Goal: Information Seeking & Learning: Learn about a topic

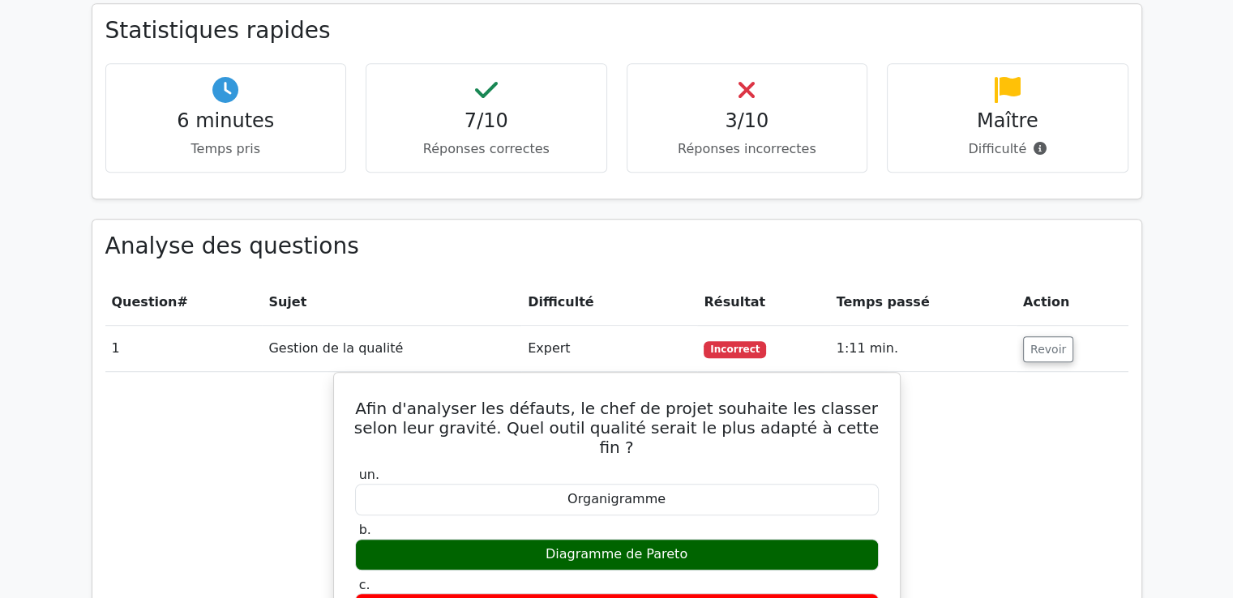
scroll to position [1053, 0]
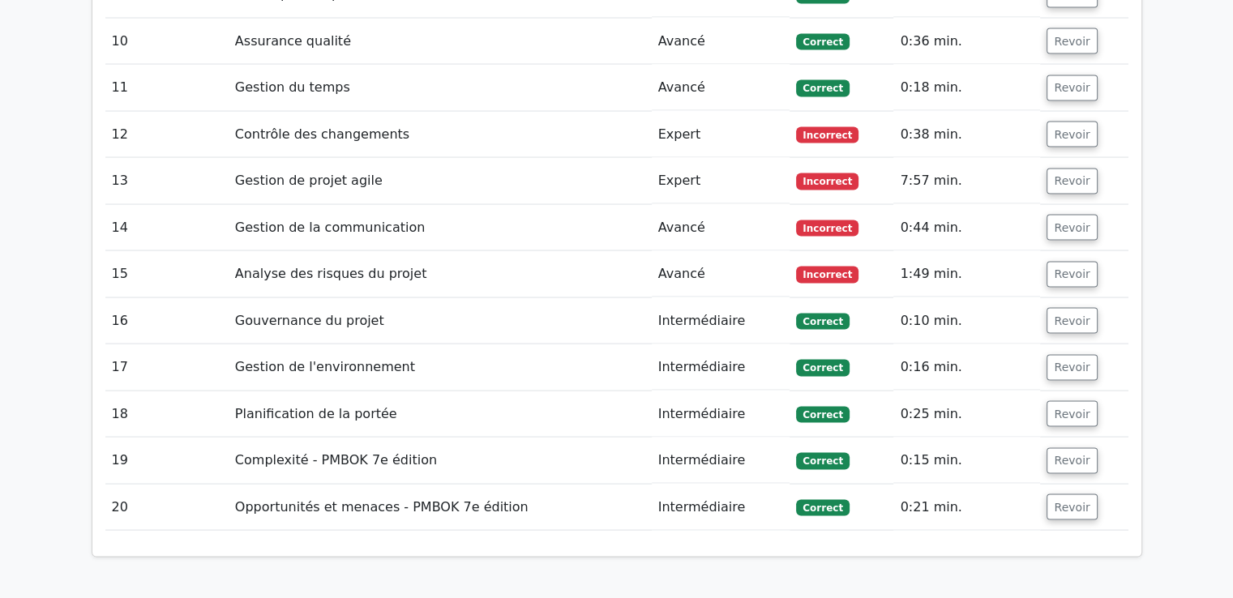
scroll to position [3915, 0]
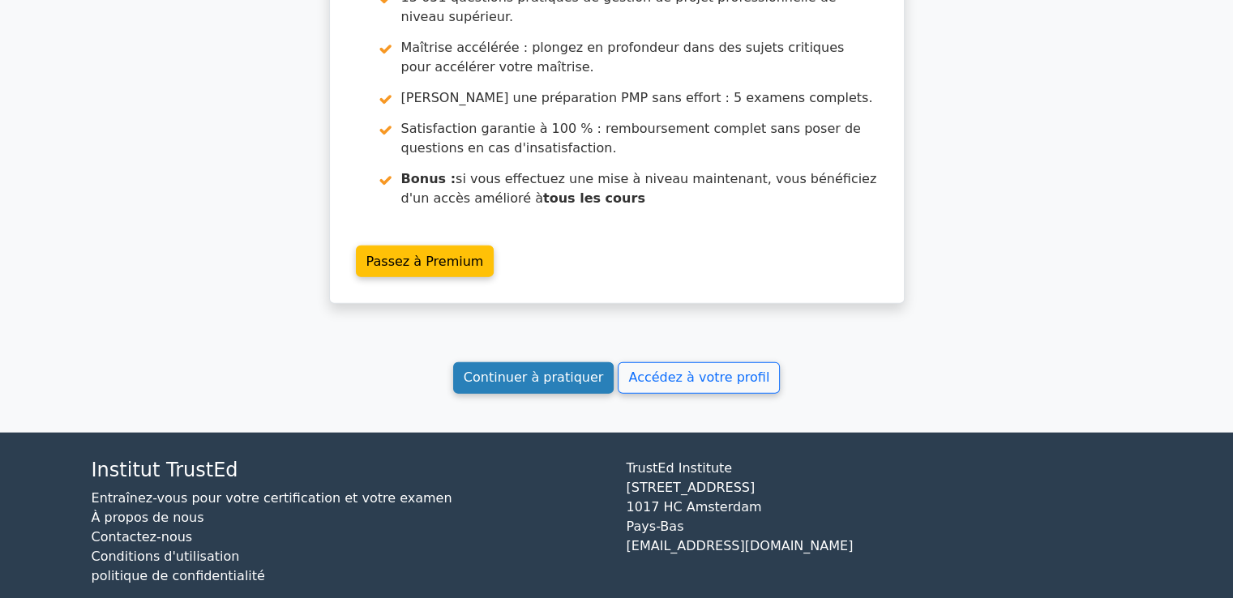
click at [578, 371] on font "Continuer à pratiquer" at bounding box center [533, 378] width 139 height 15
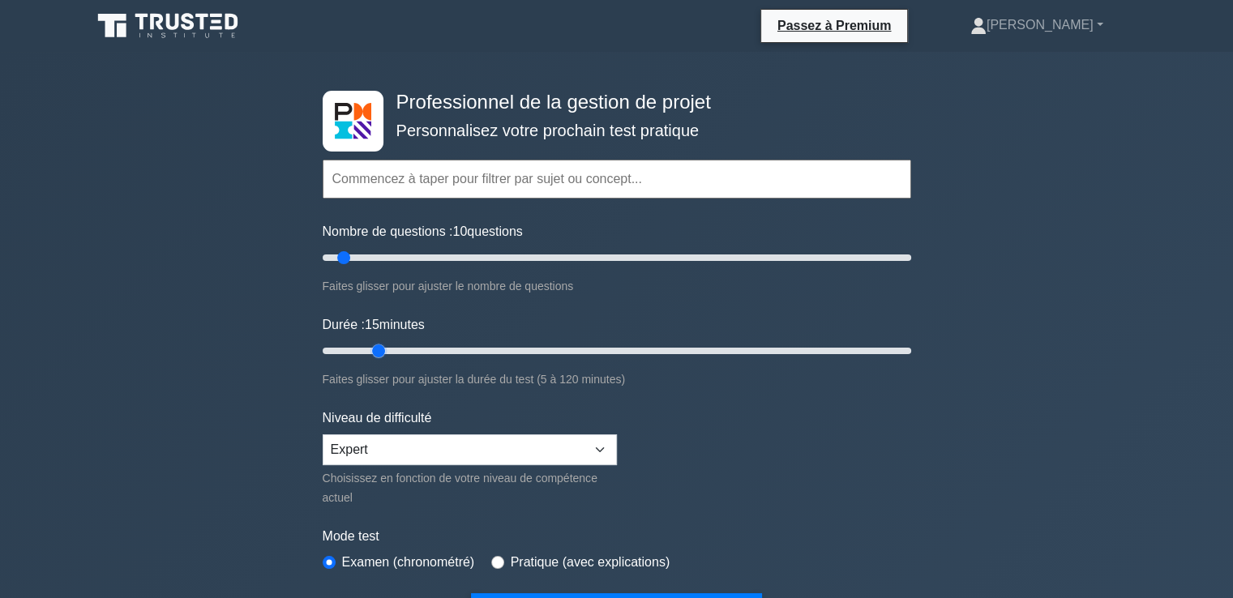
drag, startPoint x: 354, startPoint y: 346, endPoint x: 374, endPoint y: 348, distance: 20.3
type input "15"
click at [374, 348] on input "Durée : 15 minutes" at bounding box center [617, 350] width 589 height 19
drag, startPoint x: 346, startPoint y: 257, endPoint x: 362, endPoint y: 259, distance: 15.5
type input "15"
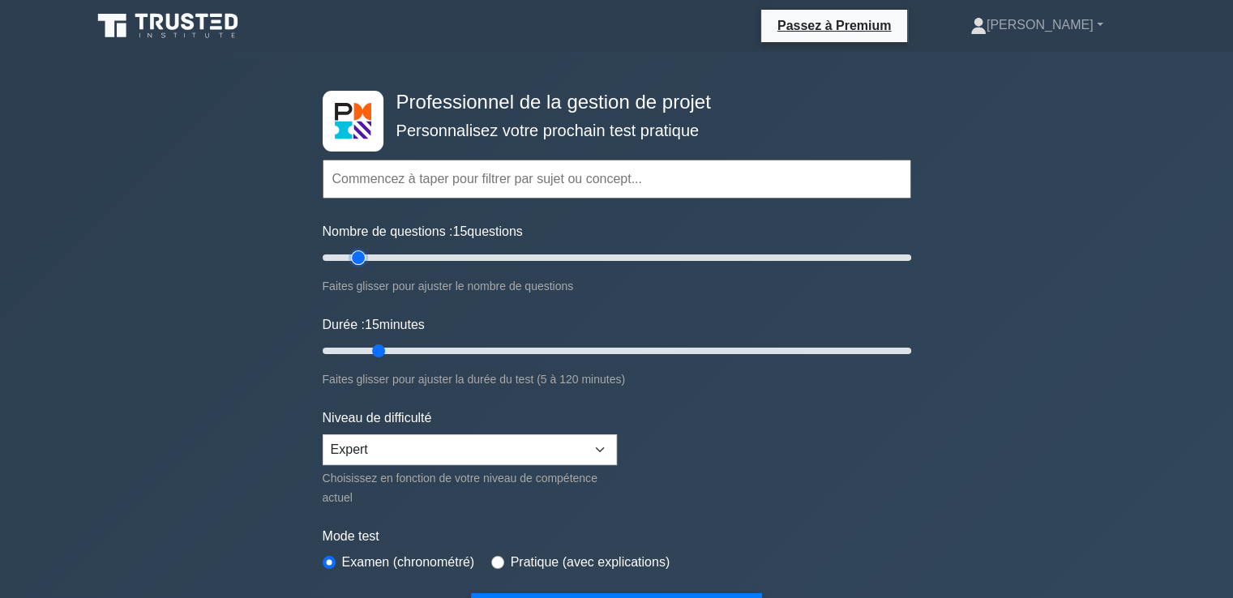
click at [362, 259] on input "Nombre de questions : 15 questions" at bounding box center [617, 257] width 589 height 19
click at [419, 184] on input "text" at bounding box center [617, 179] width 589 height 39
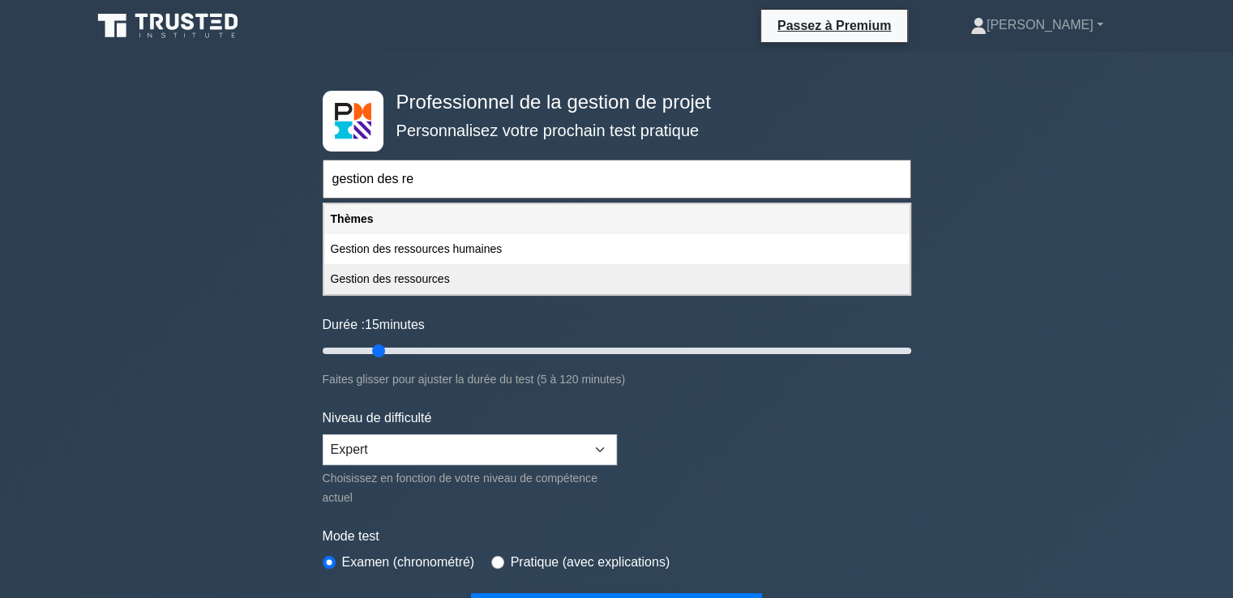
click at [414, 284] on font "Gestion des ressources" at bounding box center [390, 278] width 119 height 13
type input "Gestion des ressources"
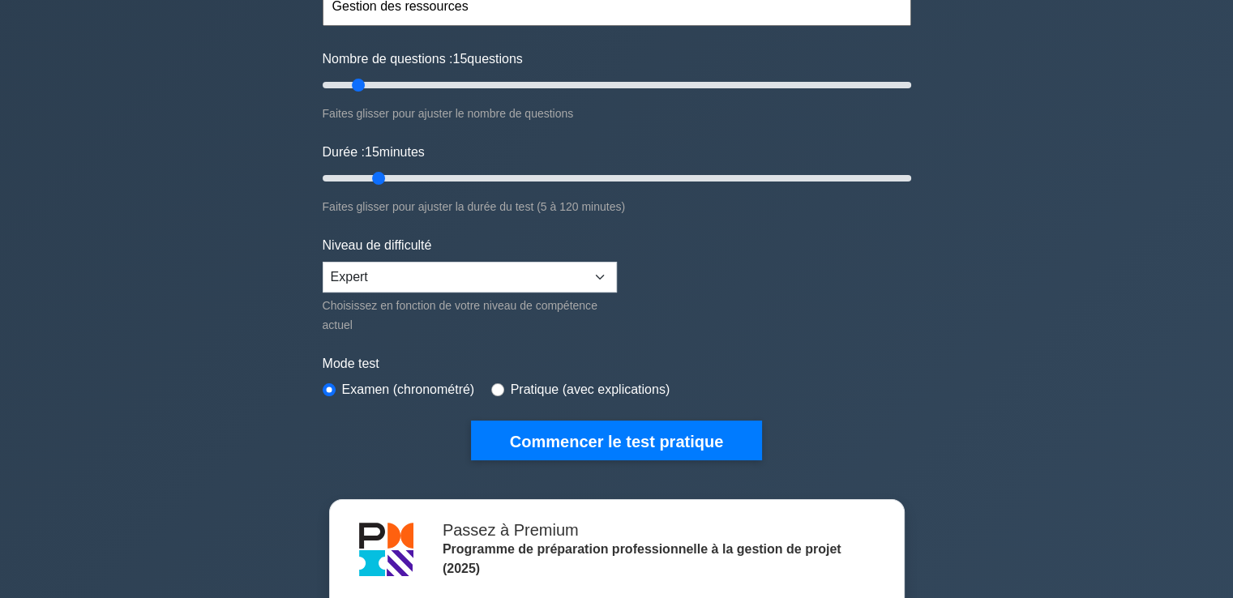
scroll to position [216, 0]
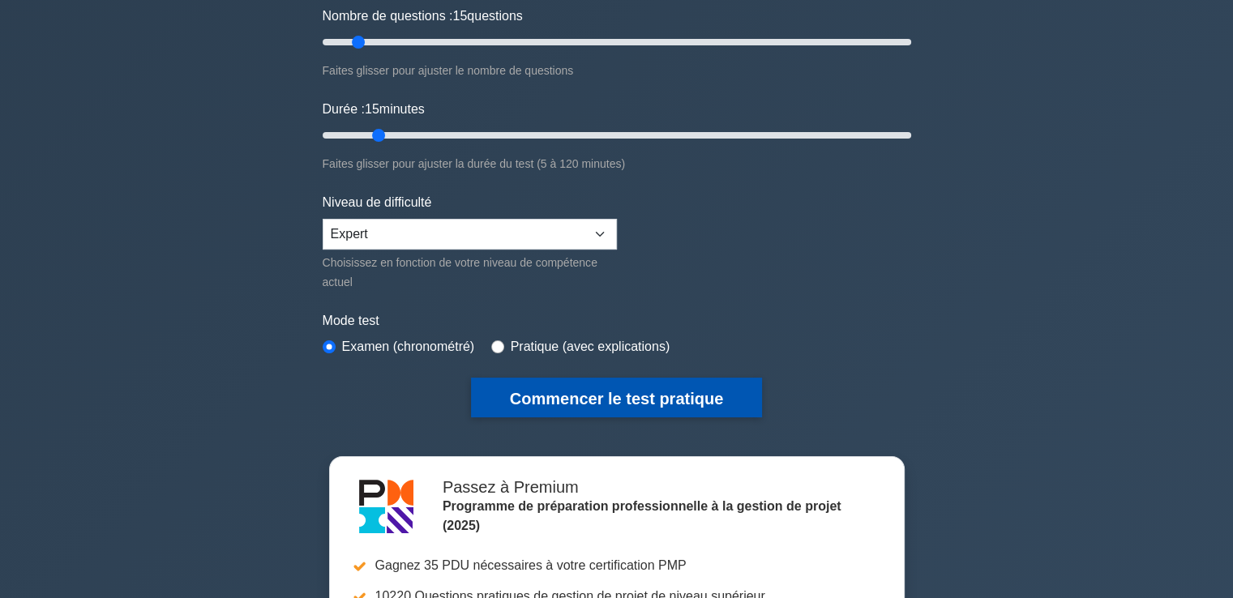
click at [717, 390] on font "Commencer le test pratique" at bounding box center [616, 399] width 213 height 18
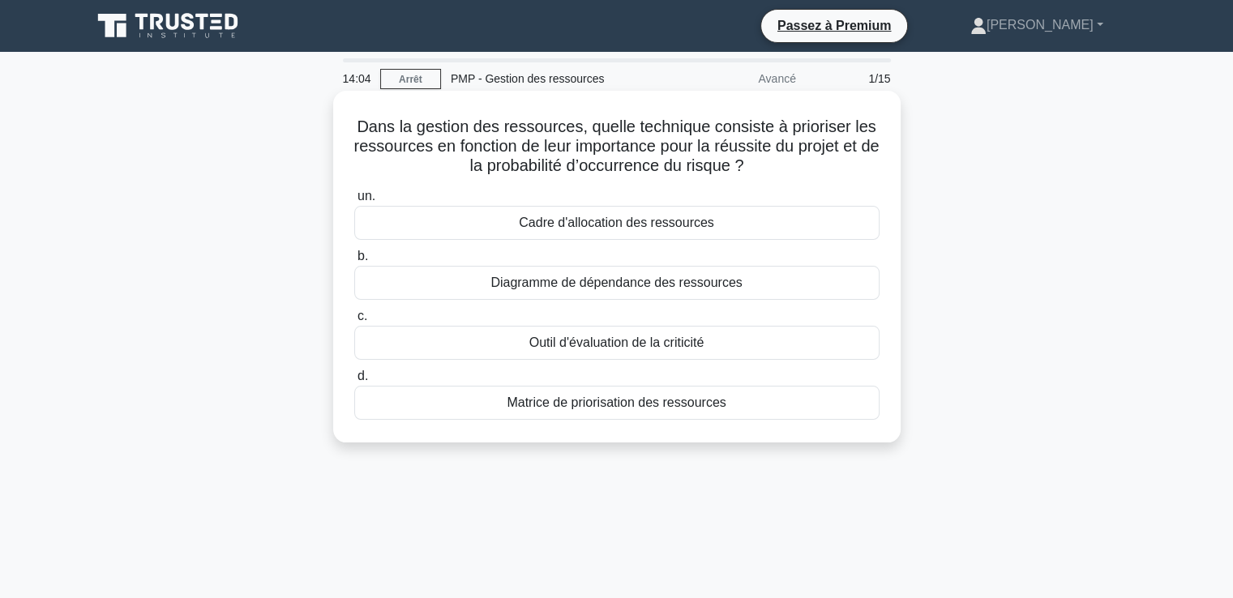
click at [589, 409] on font "Matrice de priorisation des ressources" at bounding box center [616, 403] width 219 height 14
click at [354, 382] on input "d. Matrice de priorisation des ressources" at bounding box center [354, 376] width 0 height 11
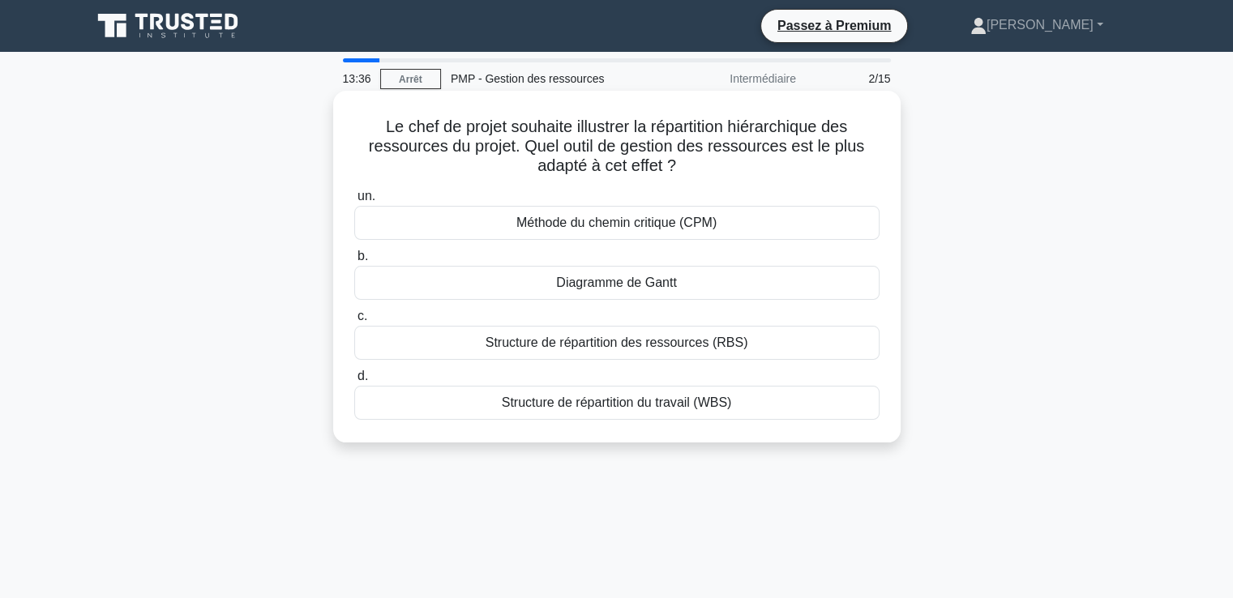
click at [576, 342] on font "Structure de répartition des ressources (RBS)" at bounding box center [617, 343] width 263 height 14
click at [354, 322] on input "c. Structure de répartition des ressources (RBS)" at bounding box center [354, 316] width 0 height 11
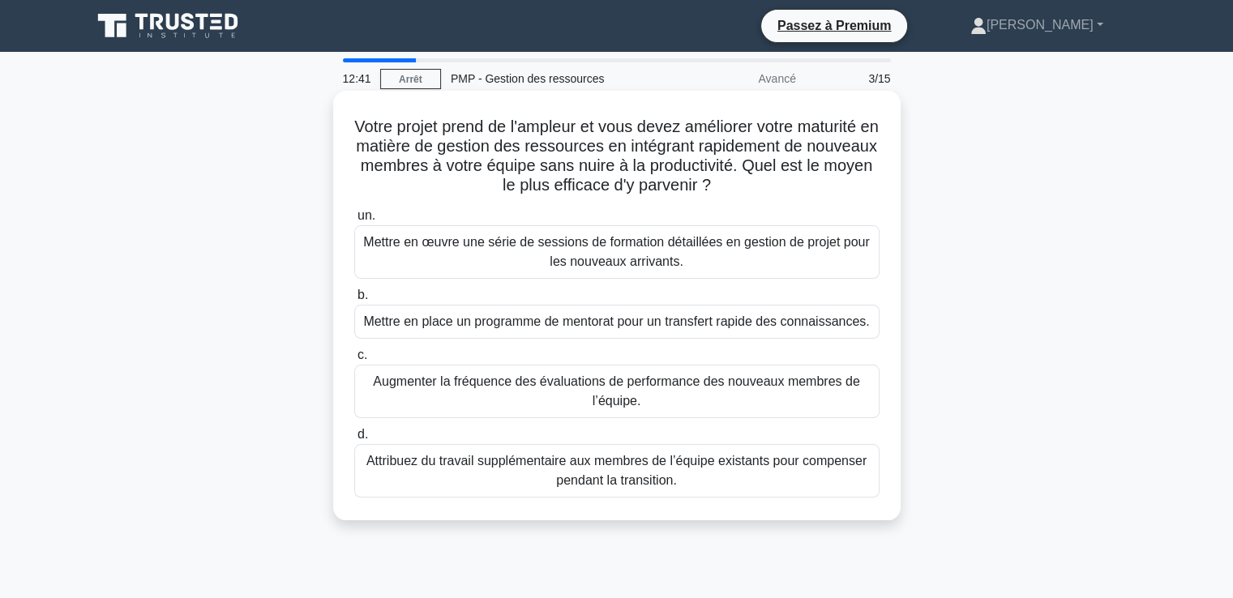
click at [584, 328] on font "Mettre en place un programme de mentorat pour un transfert rapide des connaissa…" at bounding box center [616, 322] width 506 height 14
click at [354, 301] on input "b. Mettre en place un programme de mentorat pour un transfert rapide des connai…" at bounding box center [354, 295] width 0 height 11
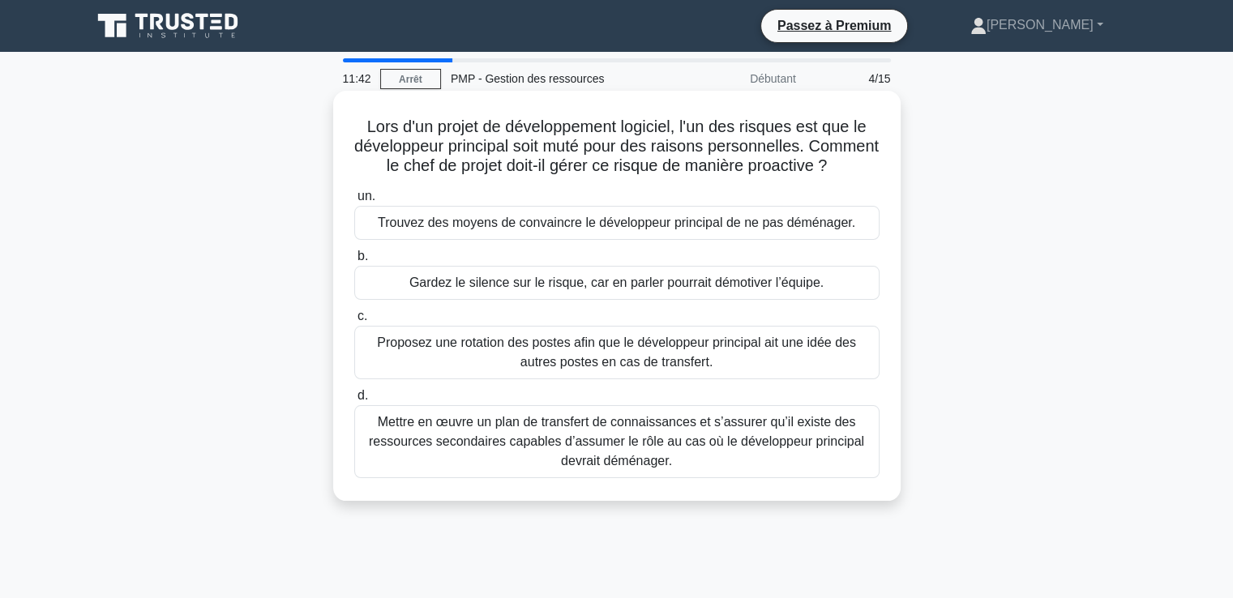
click at [508, 452] on font "Mettre en œuvre un plan de transfert de connaissances et s’assurer qu’il existe…" at bounding box center [616, 441] width 495 height 53
click at [354, 401] on input "d. Mettre en œuvre un plan de transfert de connaissances et s’assurer qu’il exi…" at bounding box center [354, 396] width 0 height 11
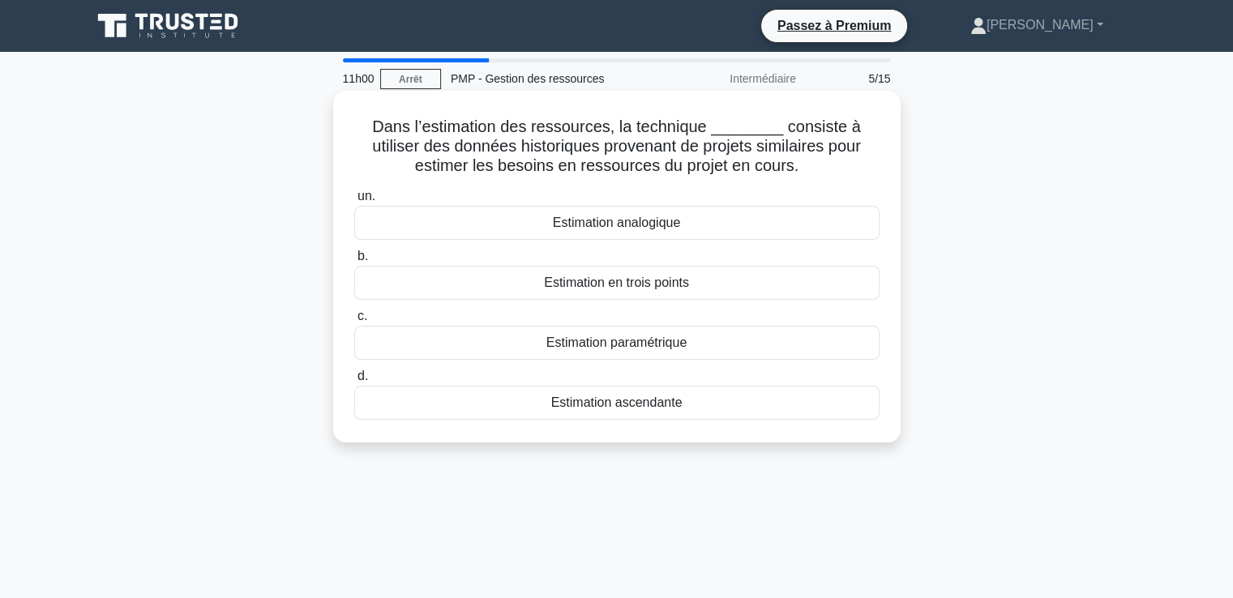
click at [608, 223] on font "Estimation analogique" at bounding box center [616, 223] width 127 height 14
click at [354, 202] on input "un. Estimation analogique" at bounding box center [354, 196] width 0 height 11
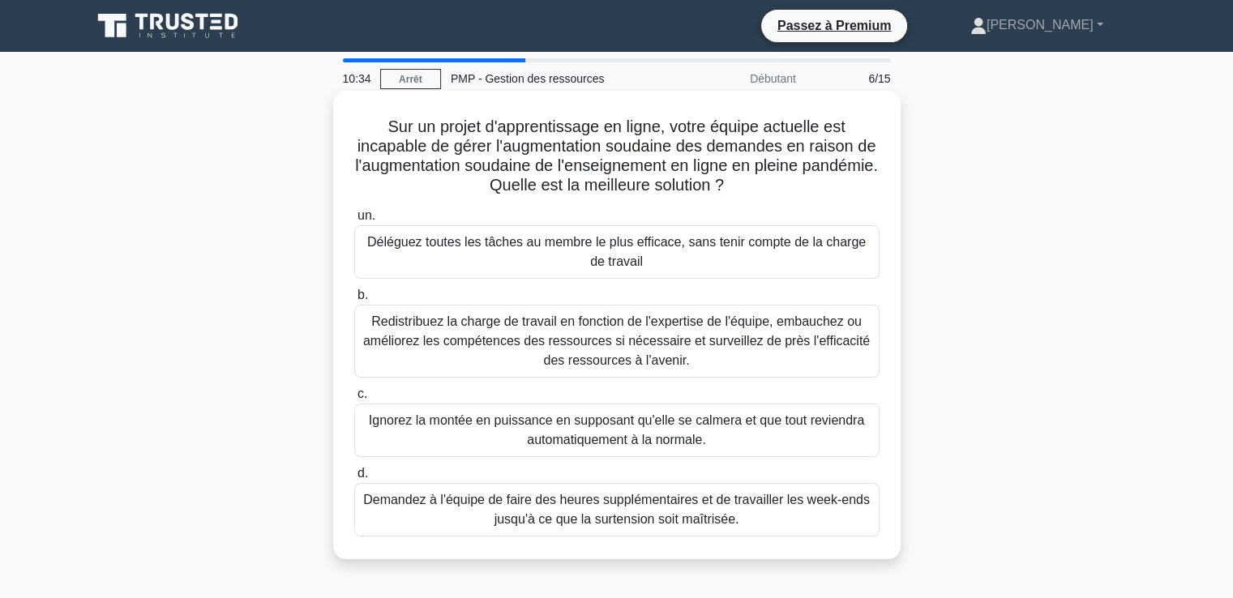
click at [538, 337] on font "Redistribuez la charge de travail en fonction de l'expertise de l'équipe, embau…" at bounding box center [616, 341] width 507 height 53
click at [354, 301] on input "b. Redistribuez la charge de travail en fonction de l'expertise de l'équipe, em…" at bounding box center [354, 295] width 0 height 11
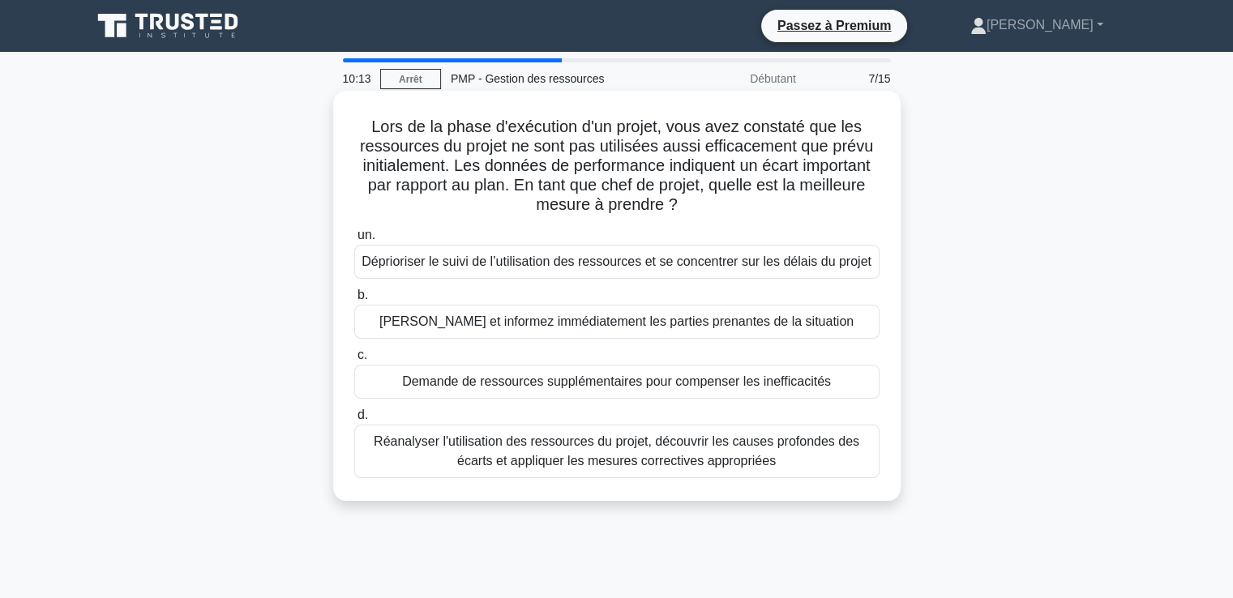
click at [490, 456] on font "Réanalyser l'utilisation des ressources du projet, découvrir les causes profond…" at bounding box center [617, 451] width 486 height 33
click at [354, 421] on input "d. Réanalyser l'utilisation des ressources du projet, découvrir les causes prof…" at bounding box center [354, 415] width 0 height 11
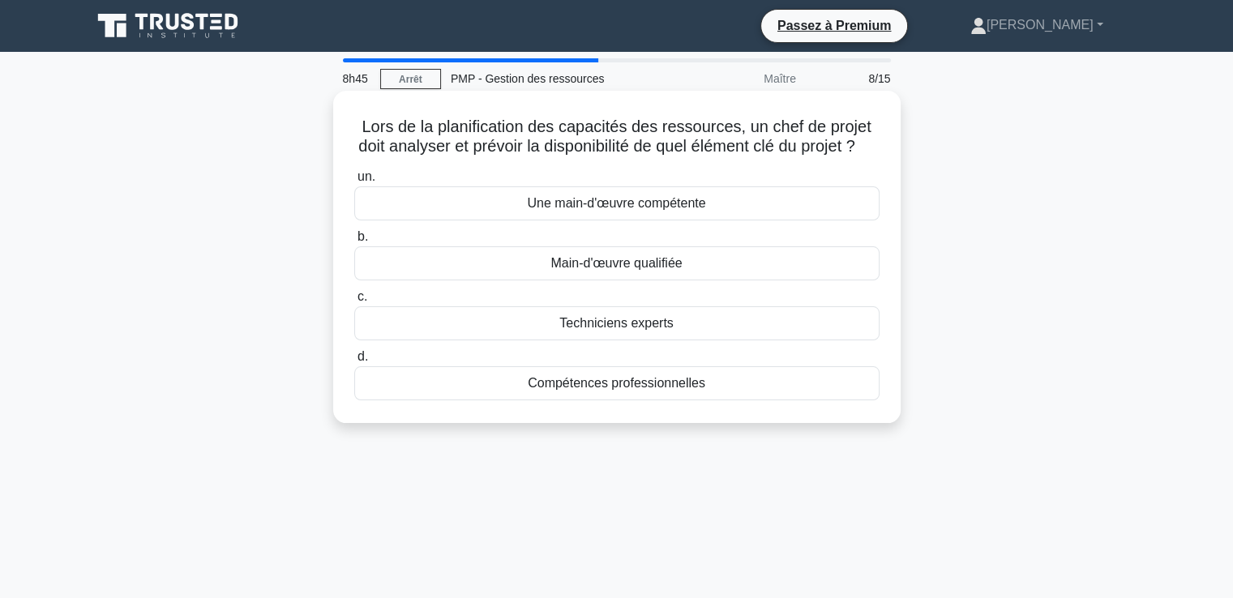
click at [625, 210] on font "Une main-d'œuvre compétente" at bounding box center [616, 203] width 178 height 14
click at [354, 182] on input "un. Une main-d'œuvre compétente" at bounding box center [354, 177] width 0 height 11
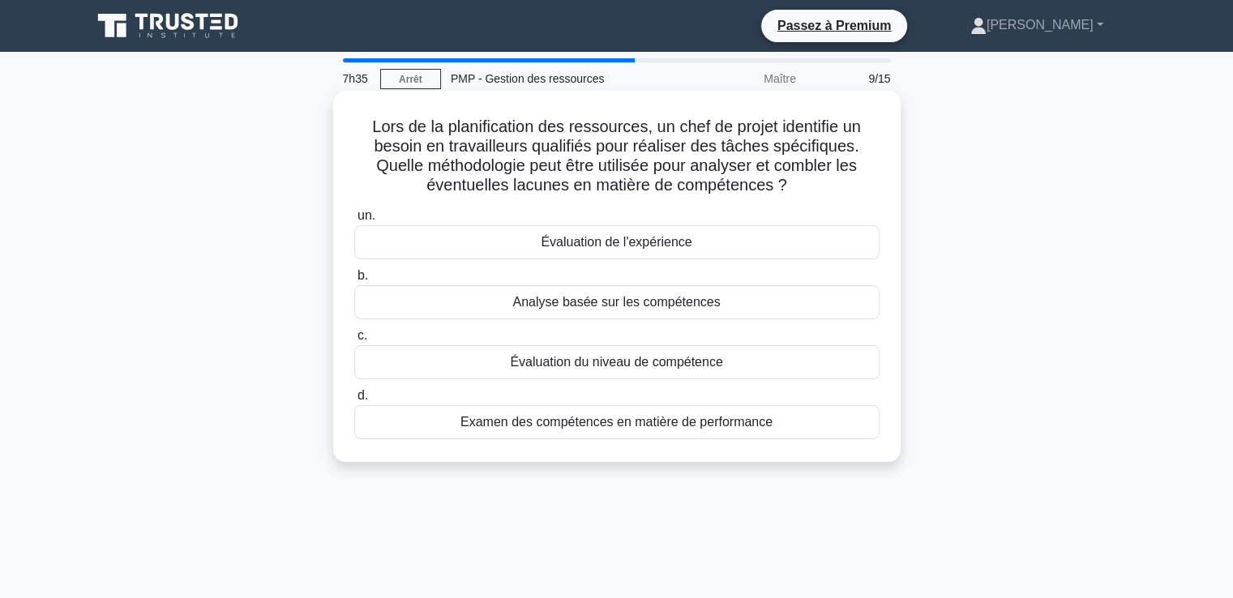
click at [603, 306] on font "Analyse basée sur les compétences" at bounding box center [616, 302] width 208 height 14
click at [354, 281] on input "b. Analyse basée sur les compétences" at bounding box center [354, 276] width 0 height 11
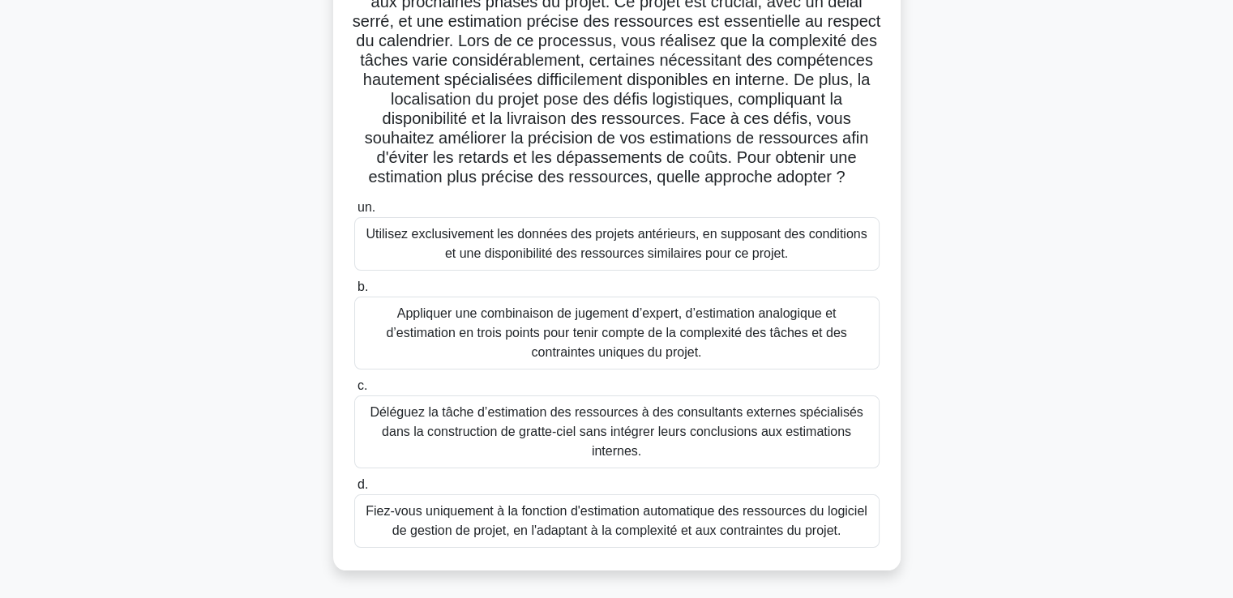
scroll to position [165, 0]
click at [735, 348] on font "Appliquer une combinaison de jugement d’expert, d’estimation analogique et d’es…" at bounding box center [617, 331] width 511 height 58
click at [354, 291] on input "b. Appliquer une combinaison de jugement d’expert, d’estimation analogique et d…" at bounding box center [354, 286] width 0 height 11
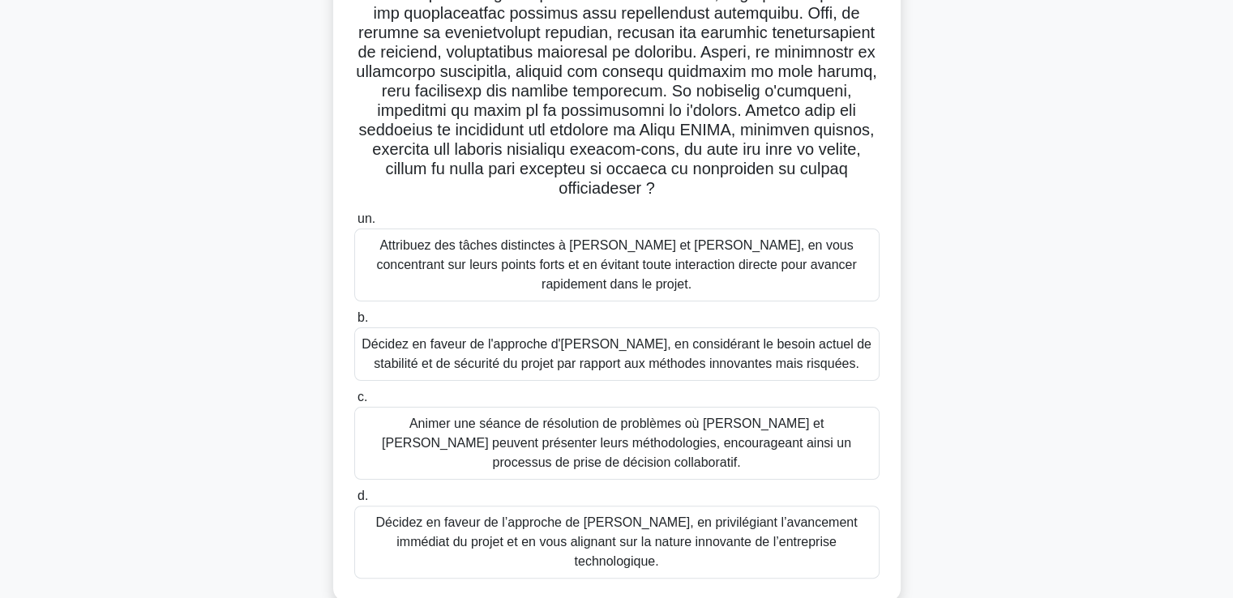
scroll to position [278, 0]
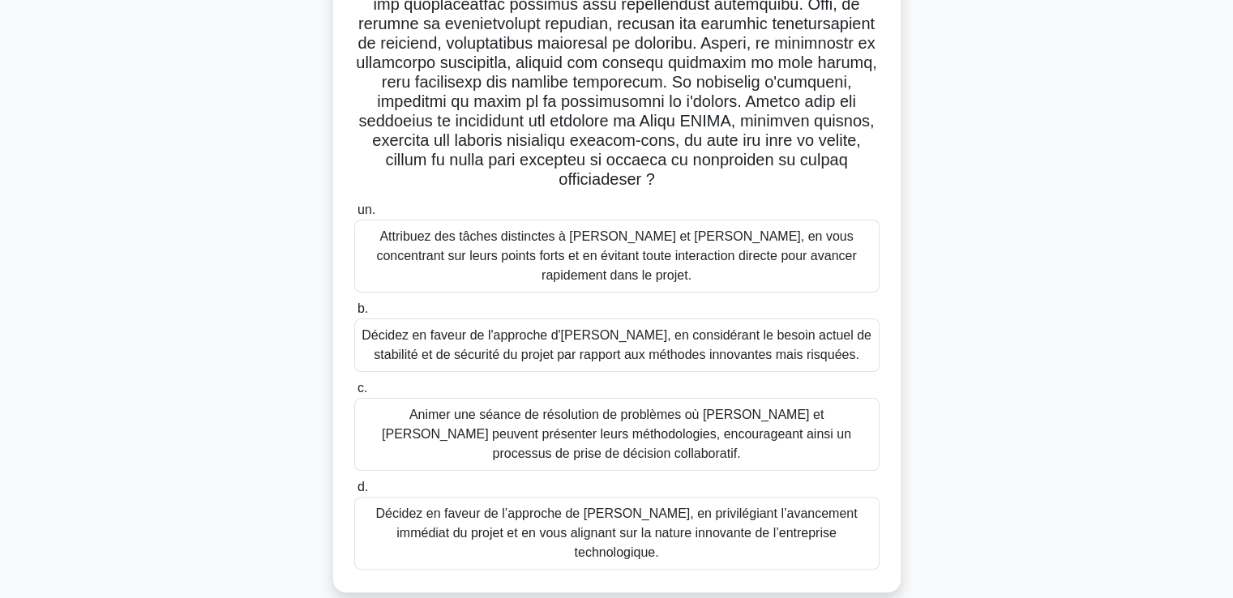
click at [782, 408] on font "Animer une séance de résolution de problèmes où Alex et Taylor peuvent présente…" at bounding box center [616, 434] width 469 height 53
click at [354, 394] on input "c. Animer une séance de résolution de problèmes où Alex et Taylor peuvent prése…" at bounding box center [354, 389] width 0 height 11
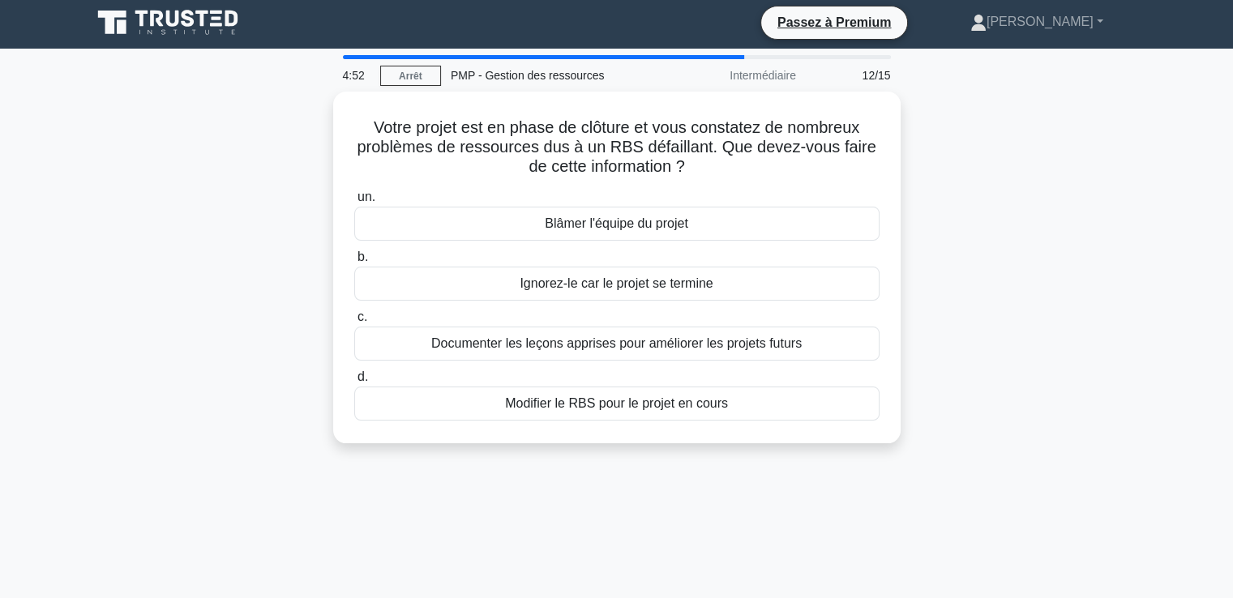
scroll to position [0, 0]
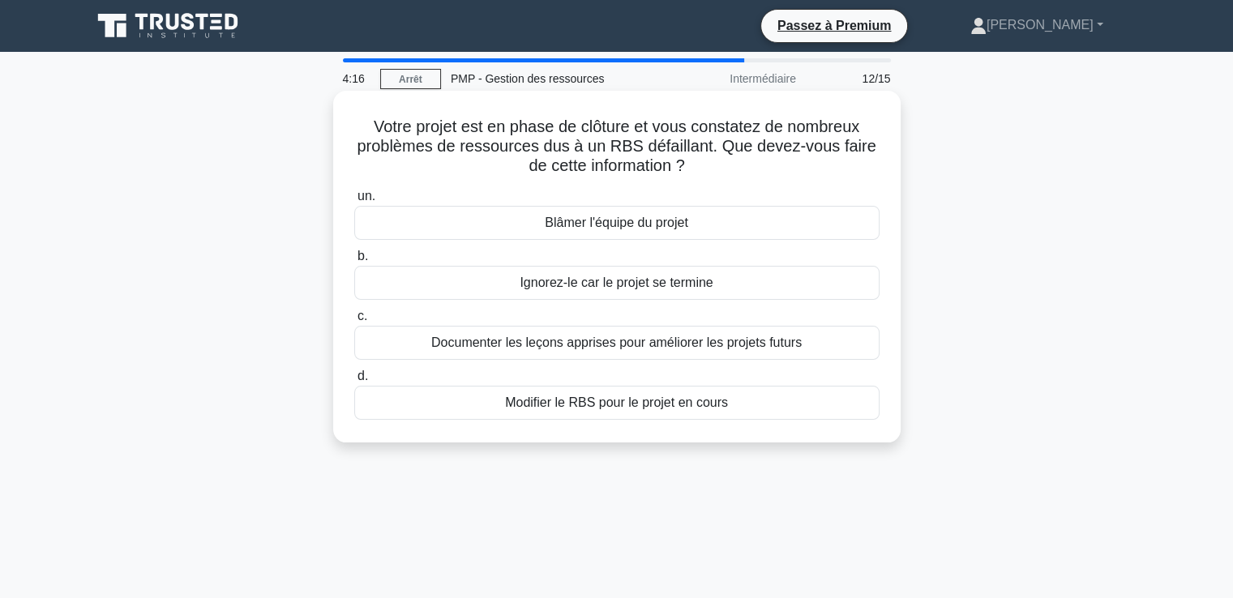
click at [601, 342] on font "Documenter les leçons apprises pour améliorer les projets futurs" at bounding box center [616, 343] width 371 height 14
click at [354, 322] on input "c. Documenter les leçons apprises pour améliorer les projets futurs" at bounding box center [354, 316] width 0 height 11
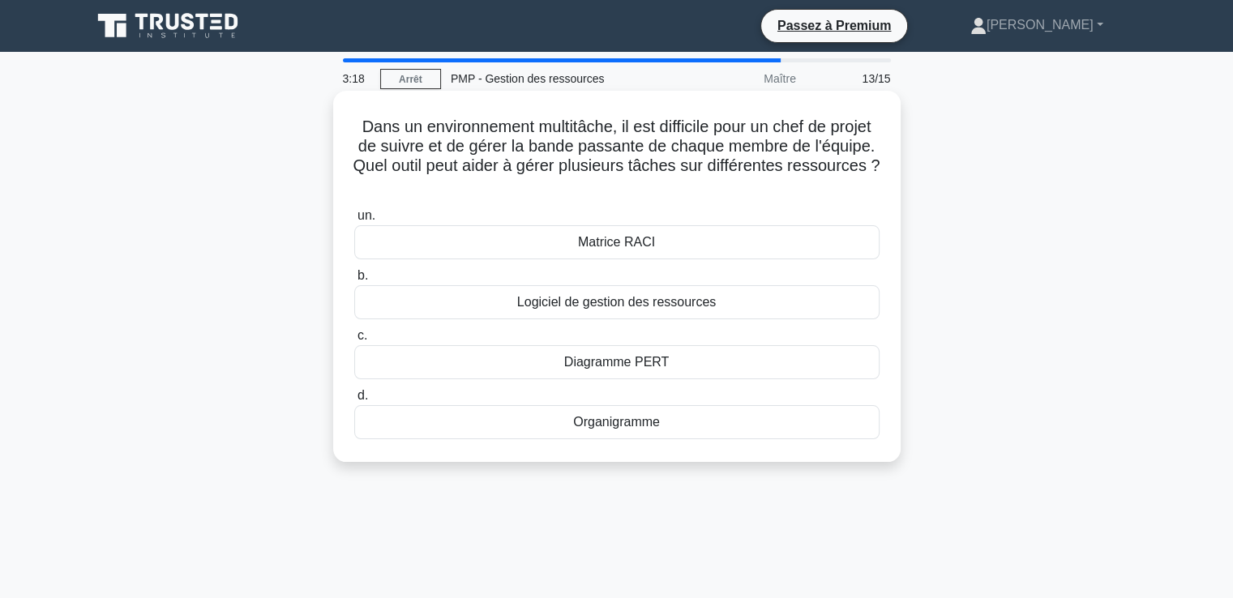
click at [626, 307] on font "Logiciel de gestion des ressources" at bounding box center [616, 302] width 199 height 14
click at [354, 281] on input "b. Logiciel de gestion des ressources" at bounding box center [354, 276] width 0 height 11
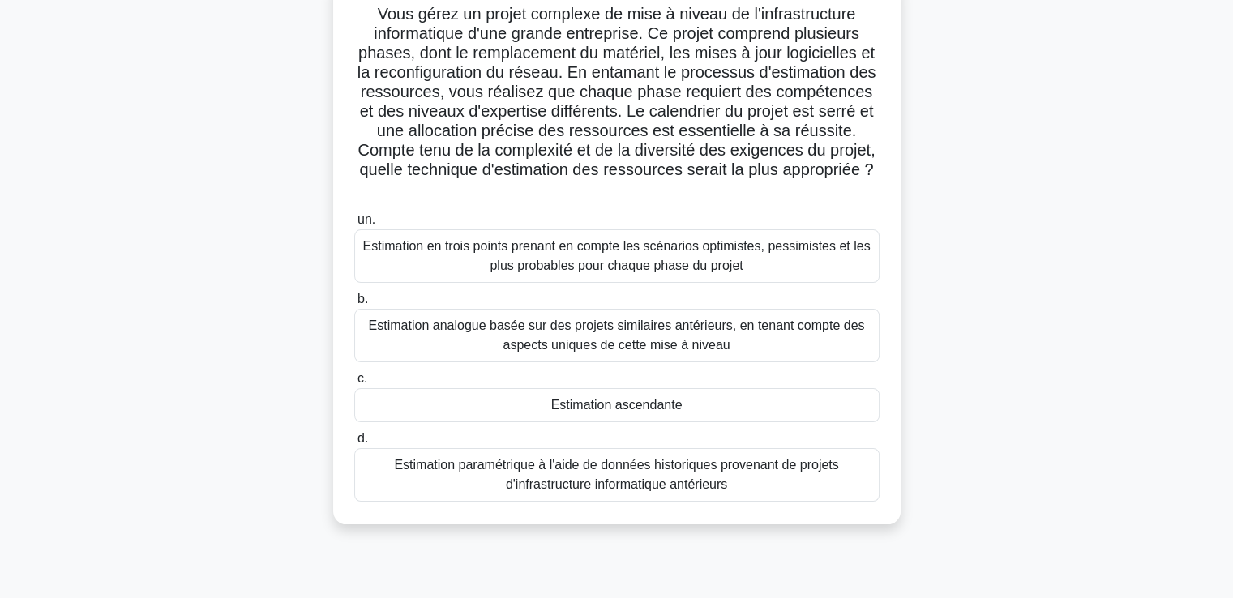
scroll to position [120, 0]
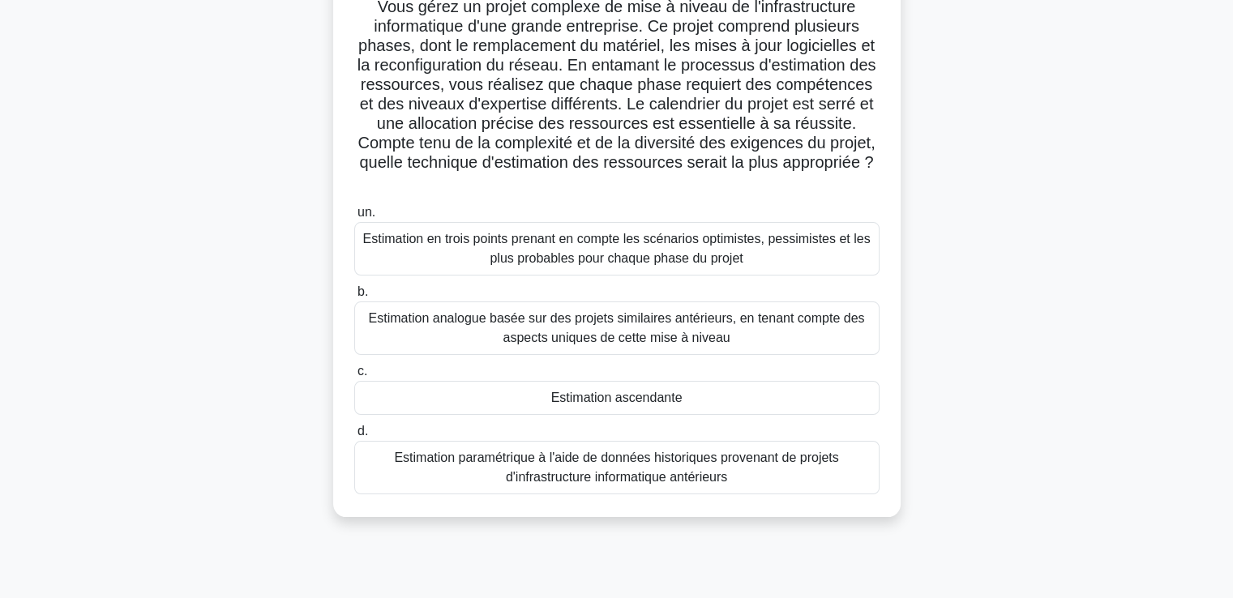
click at [636, 340] on font "Estimation analogue basée sur des projets similaires antérieurs, en tenant comp…" at bounding box center [617, 327] width 496 height 33
click at [354, 298] on input "b. Estimation analogue basée sur des projets similaires antérieurs, en tenant c…" at bounding box center [354, 292] width 0 height 11
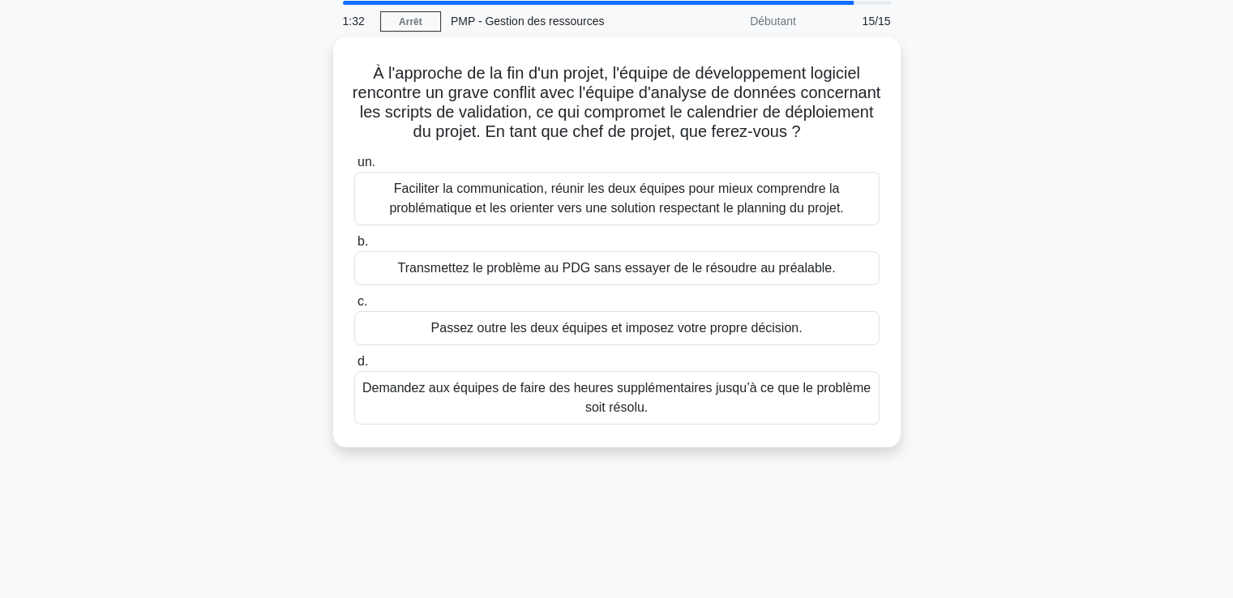
scroll to position [0, 0]
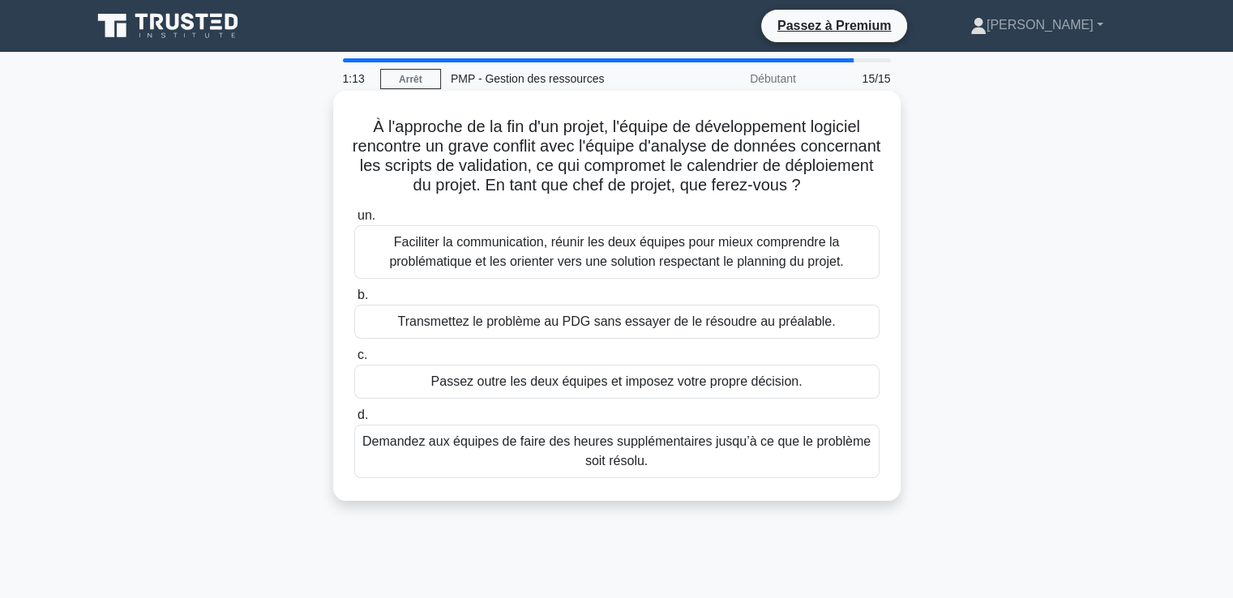
click at [644, 261] on font "Faciliter la communication, réunir les deux équipes pour mieux comprendre la pr…" at bounding box center [616, 251] width 454 height 33
click at [354, 221] on input "un. Faciliter la communication, réunir les deux équipes pour mieux comprendre l…" at bounding box center [354, 216] width 0 height 11
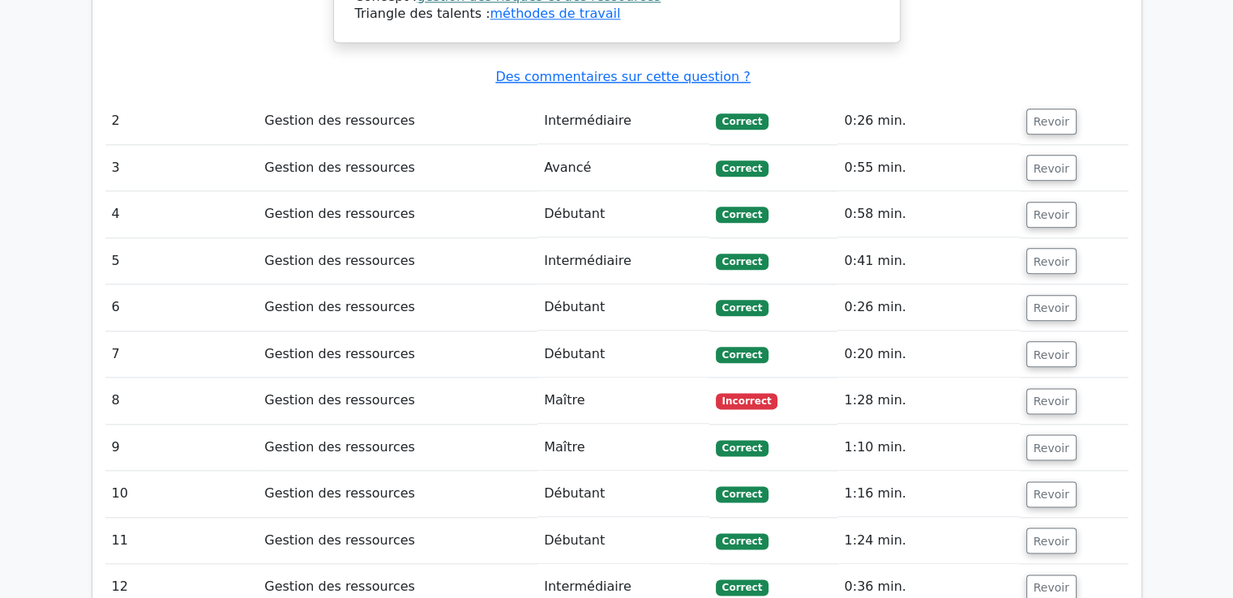
scroll to position [1939, 0]
click at [1034, 395] on font "Revoir" at bounding box center [1052, 401] width 36 height 13
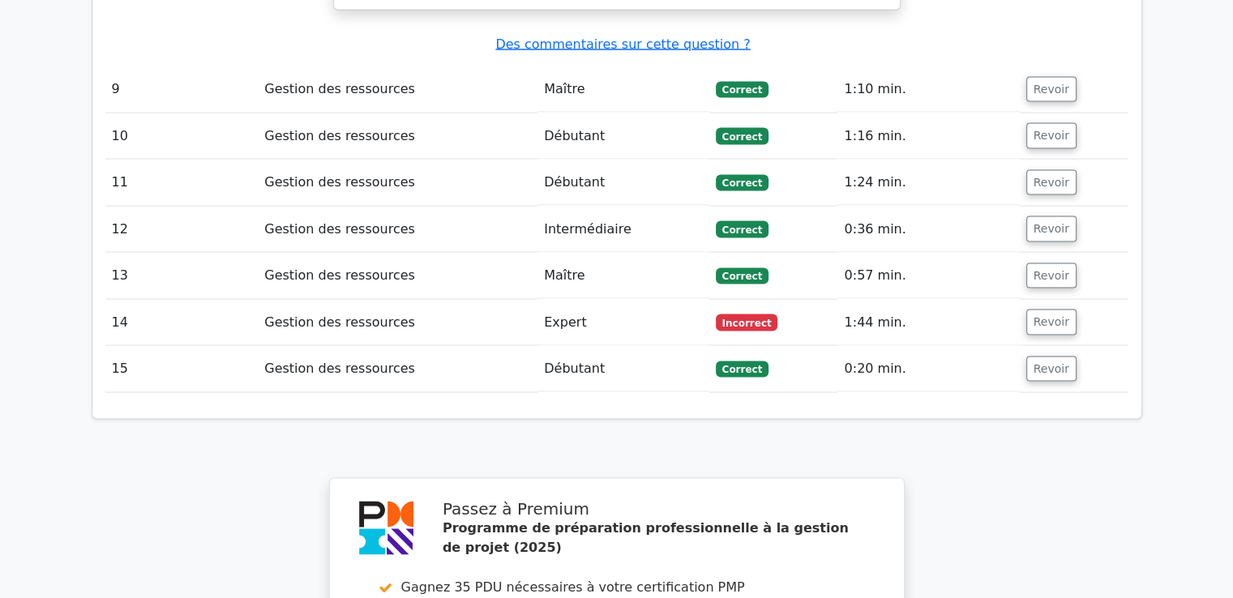
scroll to position [3024, 0]
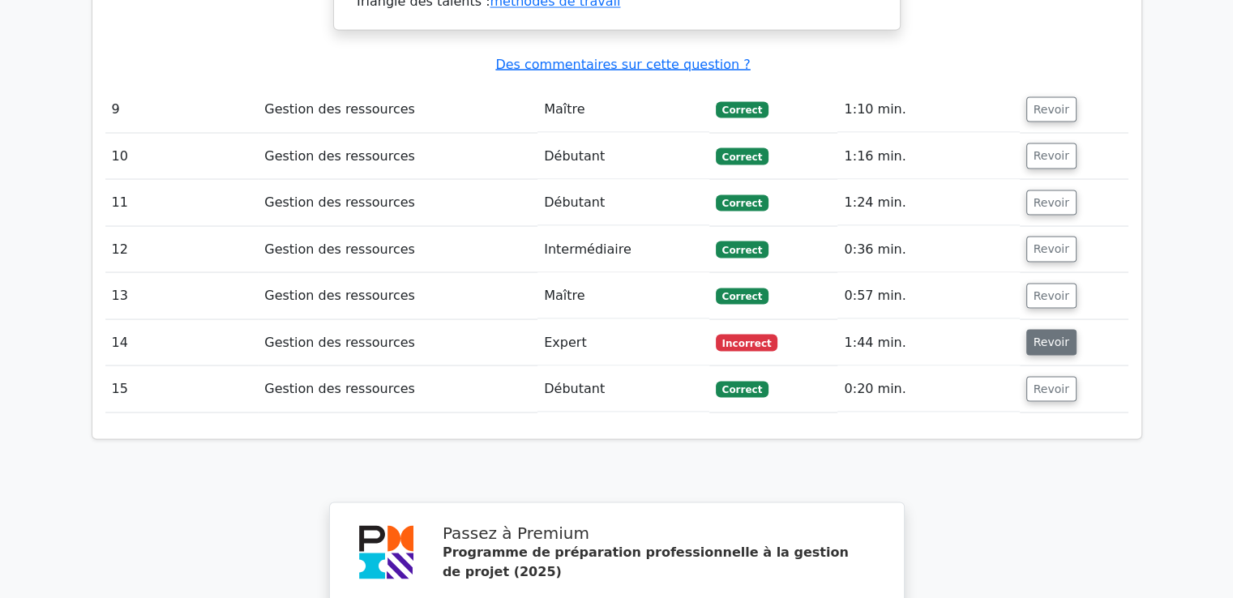
click at [1045, 336] on font "Revoir" at bounding box center [1052, 342] width 36 height 13
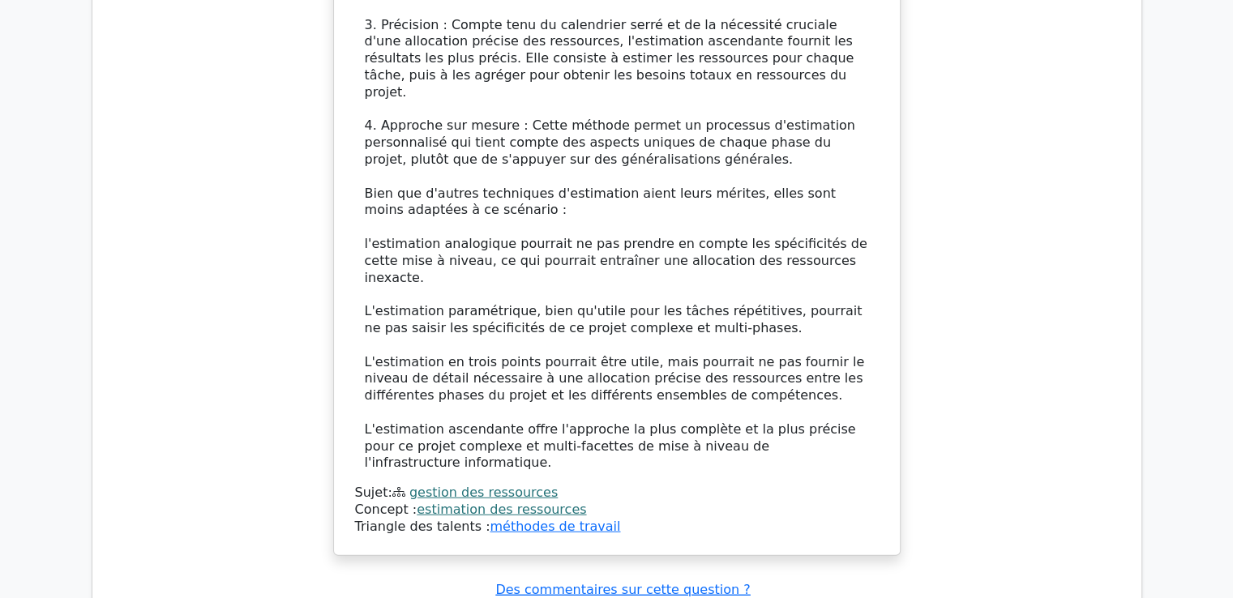
scroll to position [4227, 0]
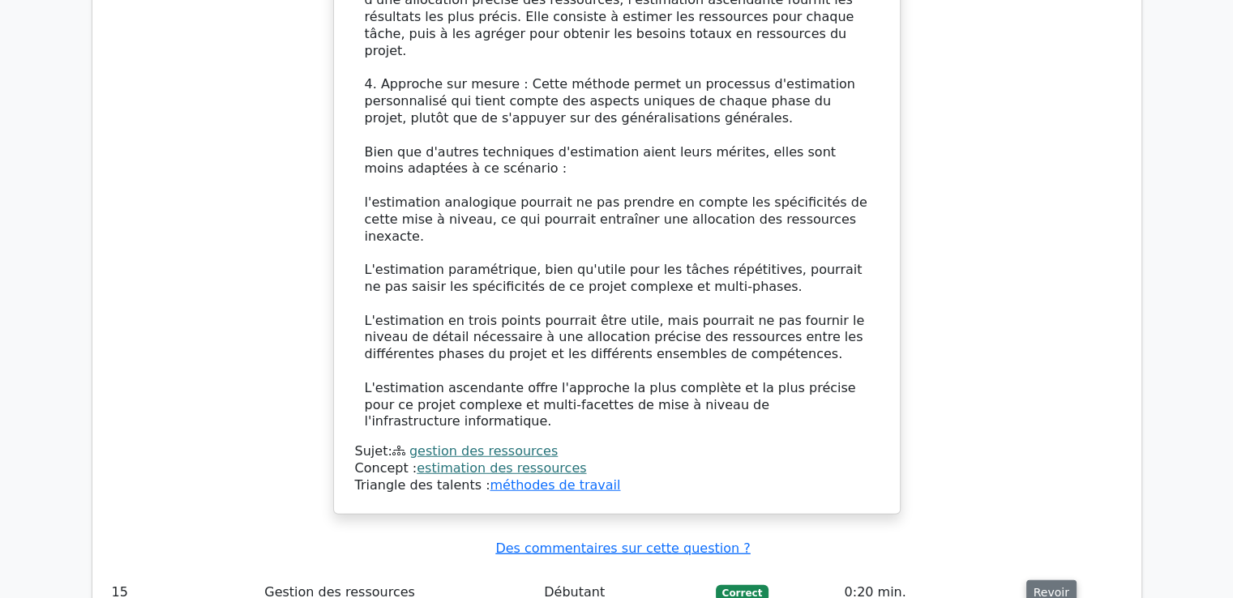
click at [1041, 587] on font "Revoir" at bounding box center [1052, 593] width 36 height 13
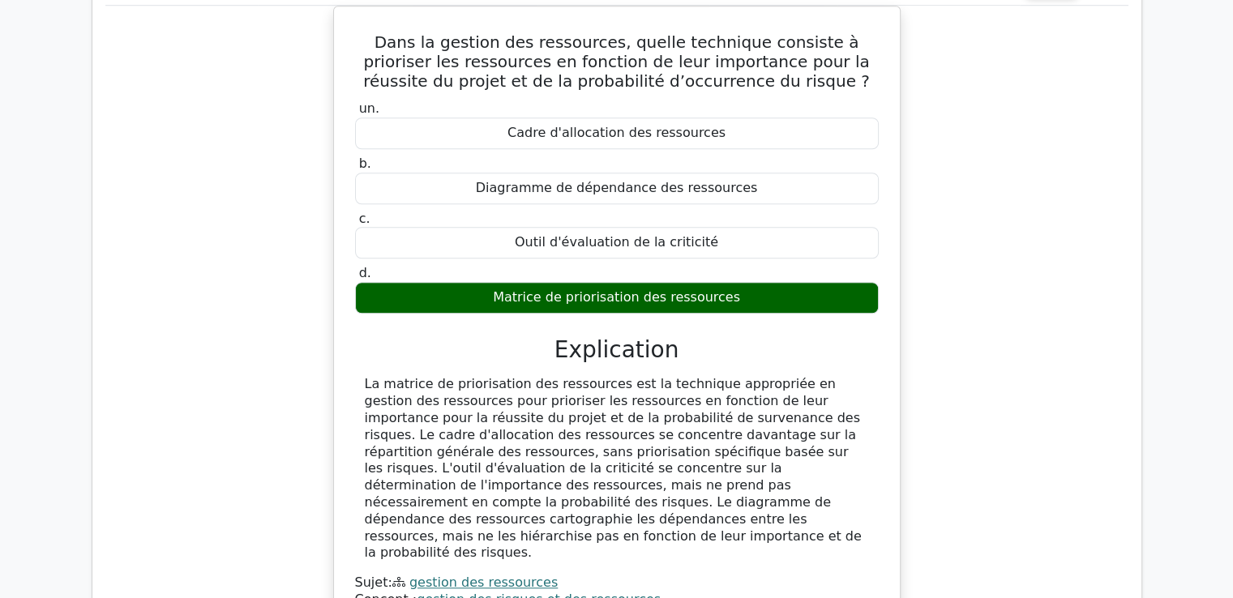
scroll to position [1346, 0]
